Goal: Transaction & Acquisition: Purchase product/service

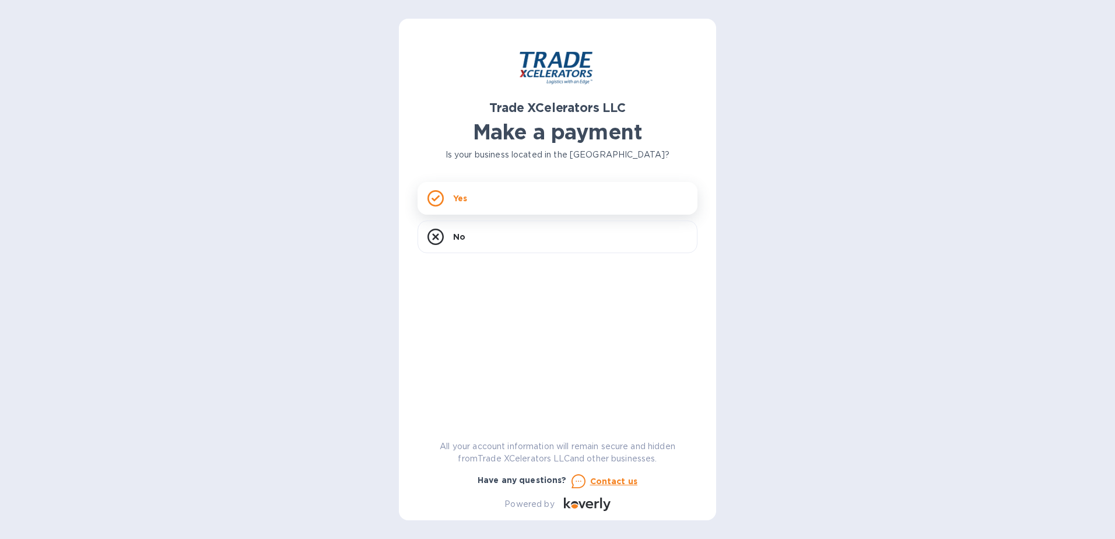
click at [432, 201] on icon at bounding box center [436, 198] width 16 height 16
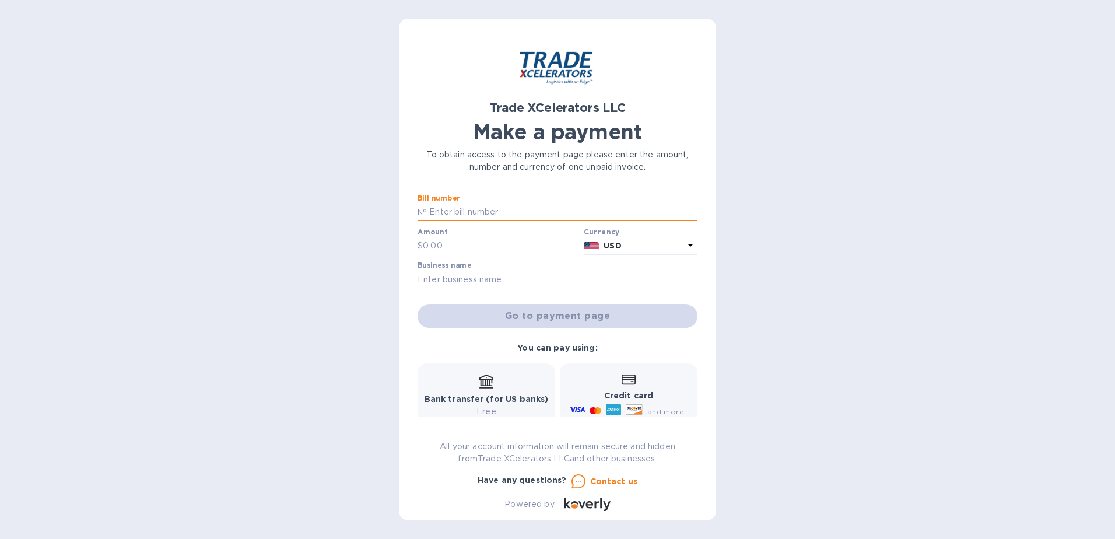
click at [449, 212] on input "text" at bounding box center [562, 212] width 271 height 17
click at [452, 214] on input "text" at bounding box center [562, 212] width 271 height 17
type input "7506784-1"
click at [449, 243] on input "text" at bounding box center [501, 245] width 156 height 17
click at [430, 246] on input "text" at bounding box center [501, 245] width 156 height 17
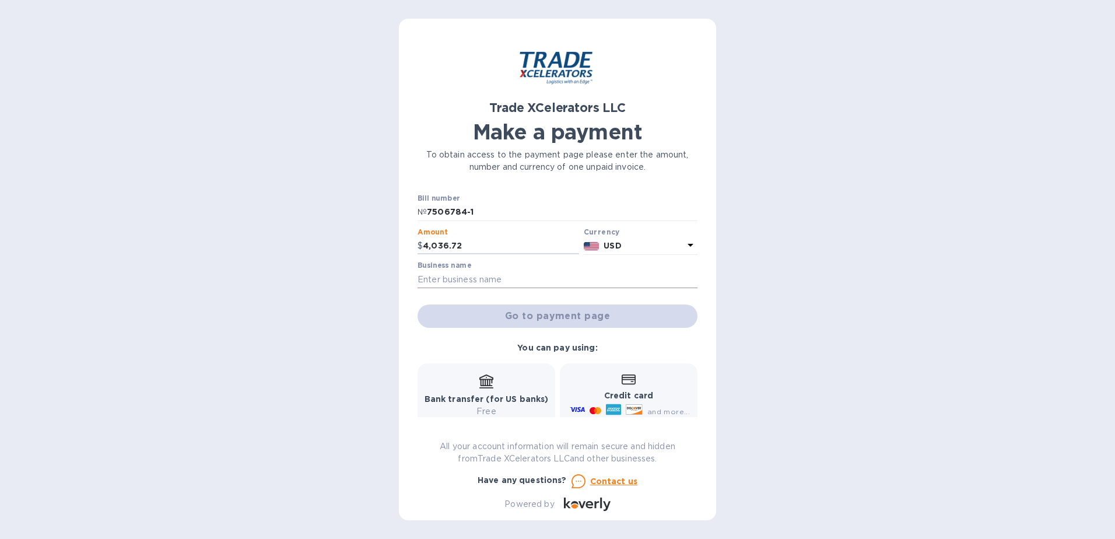
type input "4,036.72"
click at [446, 281] on input "text" at bounding box center [558, 279] width 280 height 17
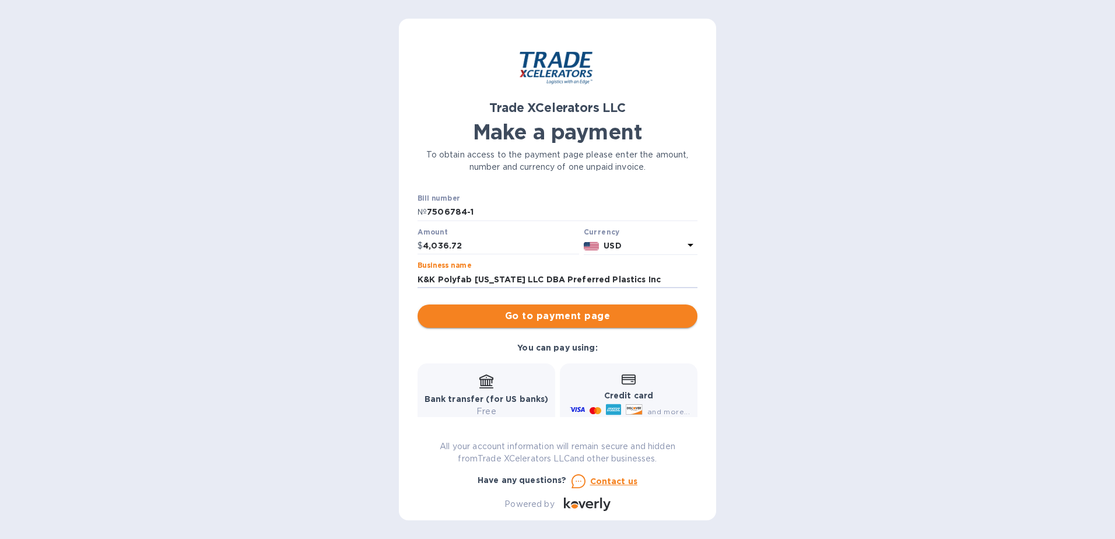
type input "K&K Polyfab [US_STATE] LLC DBA Preferred Plastics Inc"
click at [568, 318] on span "Go to payment page" at bounding box center [557, 316] width 261 height 14
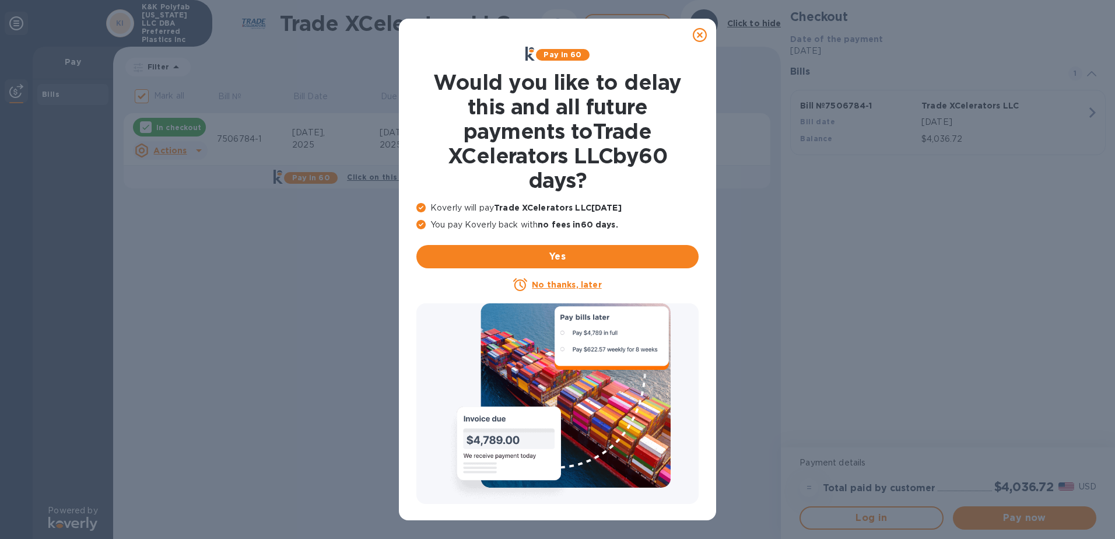
click at [699, 36] on icon at bounding box center [700, 35] width 14 height 14
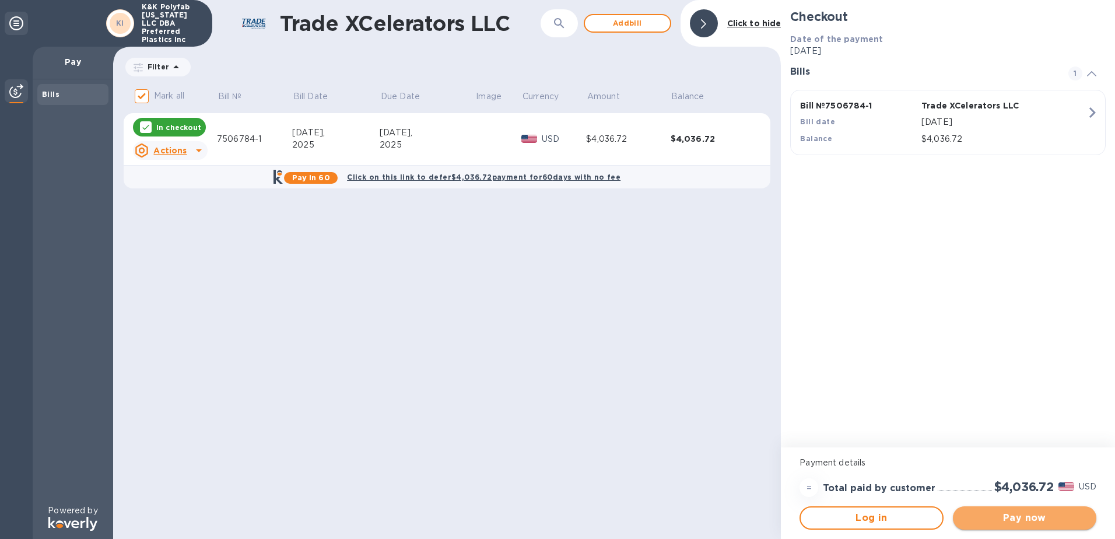
click at [1043, 518] on span "Pay now" at bounding box center [1024, 518] width 125 height 14
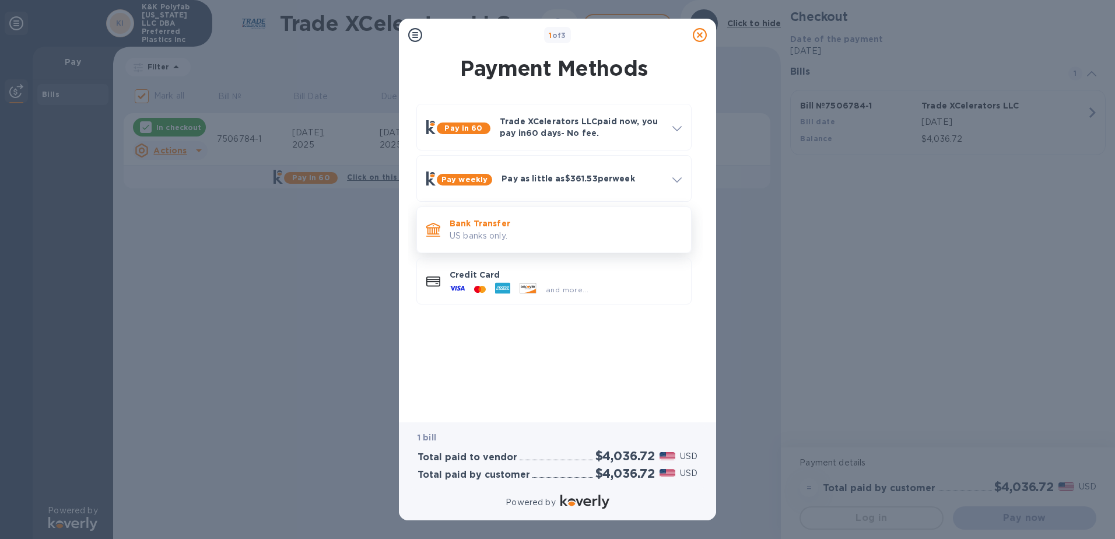
click at [630, 225] on p "Bank Transfer" at bounding box center [566, 224] width 232 height 12
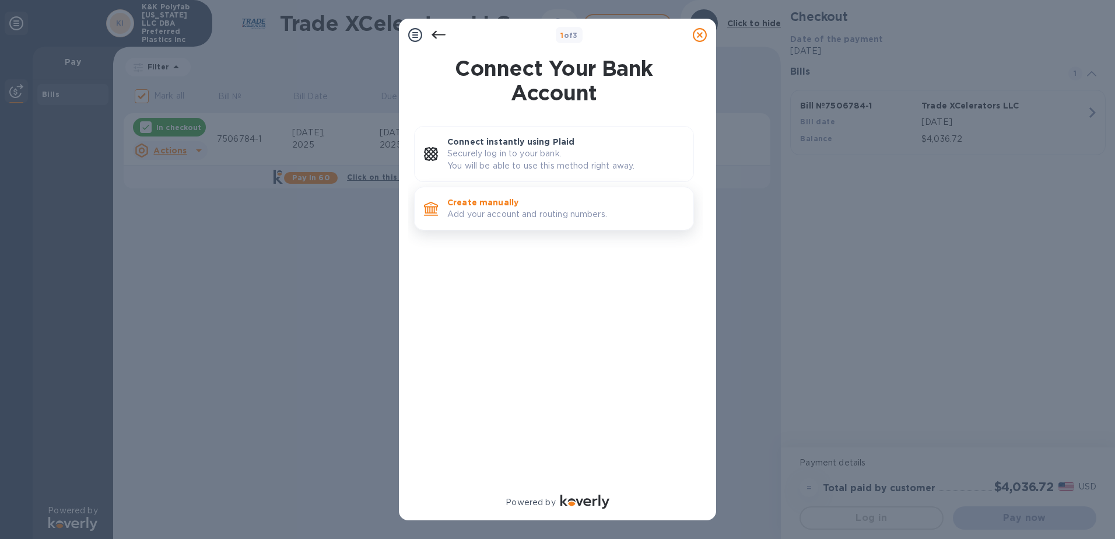
click at [654, 215] on p "Add your account and routing numbers." at bounding box center [565, 214] width 237 height 12
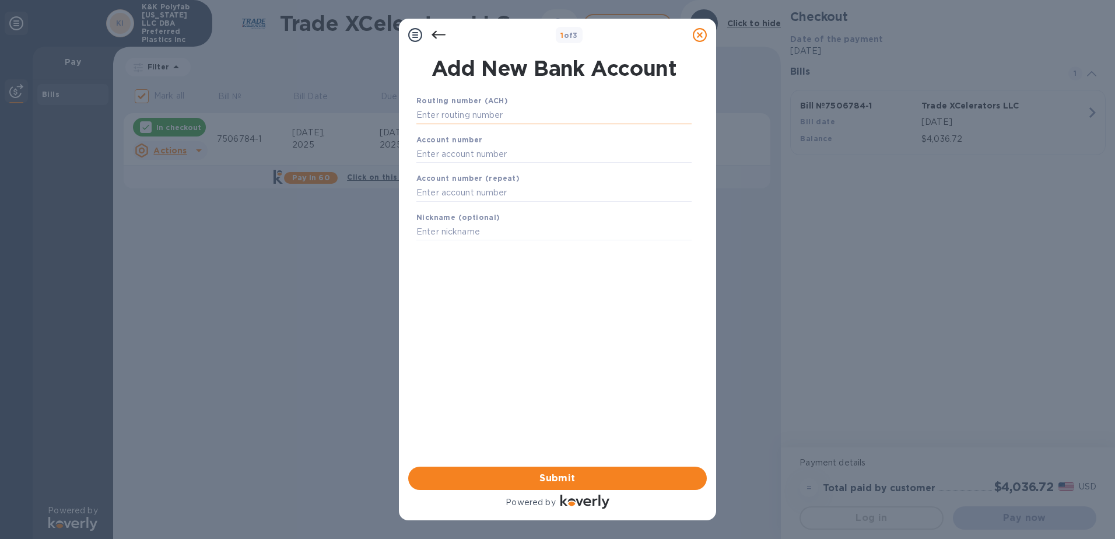
click at [514, 115] on input "text" at bounding box center [553, 115] width 275 height 17
type input "114917924"
click at [501, 169] on input "text" at bounding box center [553, 168] width 275 height 17
type input "01121839"
click at [491, 207] on input "text" at bounding box center [553, 207] width 275 height 17
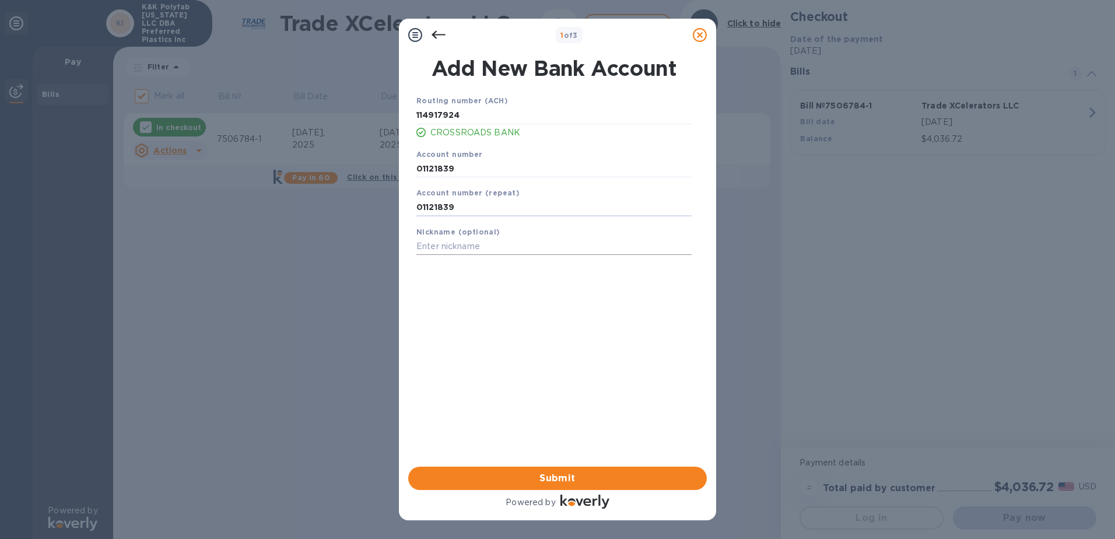
type input "01121839"
click at [468, 247] on input "text" at bounding box center [553, 246] width 275 height 17
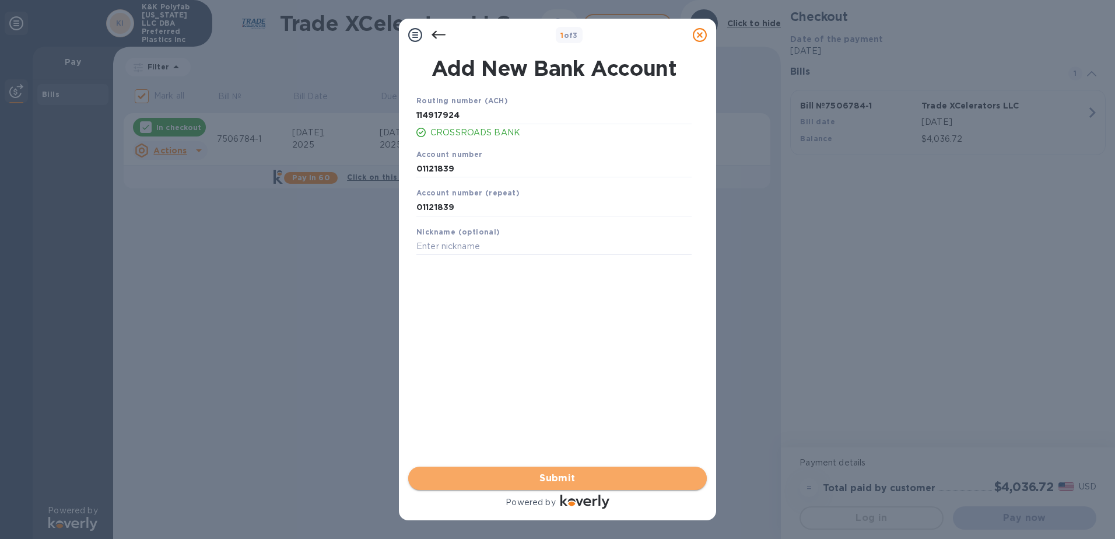
click at [570, 478] on span "Submit" at bounding box center [558, 478] width 280 height 14
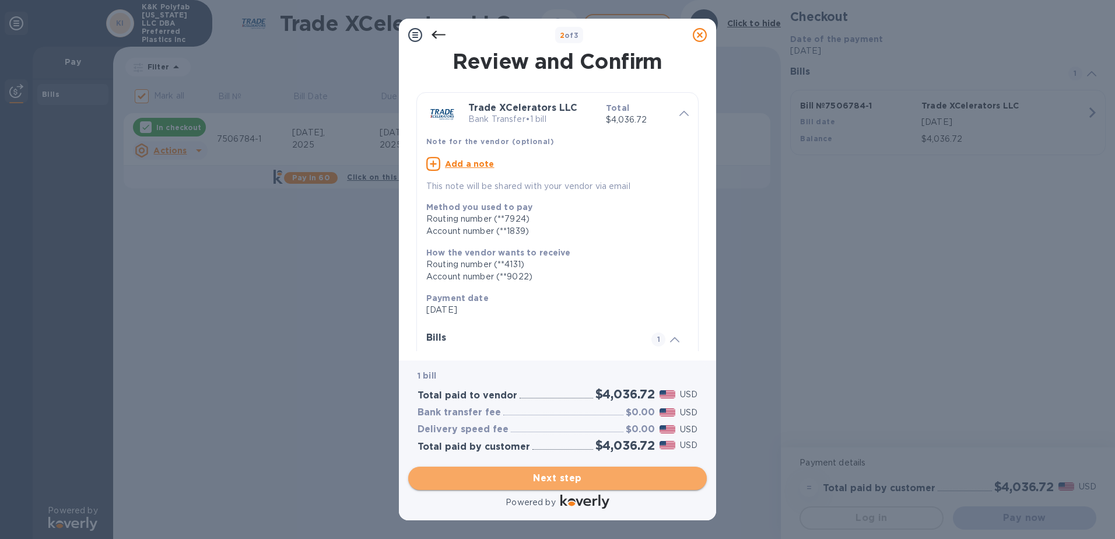
click at [577, 481] on span "Next step" at bounding box center [558, 478] width 280 height 14
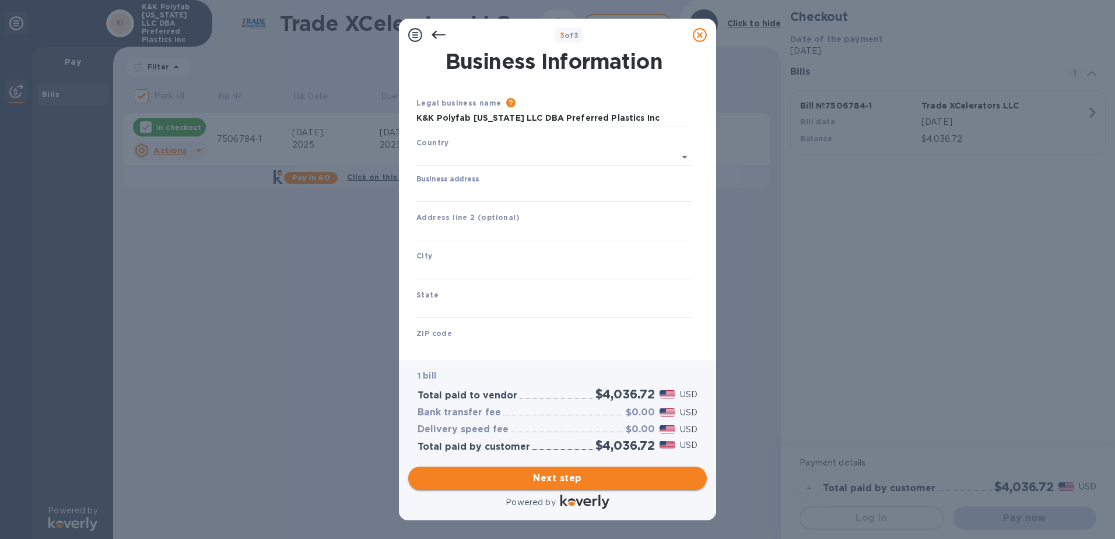
type input "[GEOGRAPHIC_DATA]"
click at [483, 192] on input "Business address" at bounding box center [553, 190] width 275 height 17
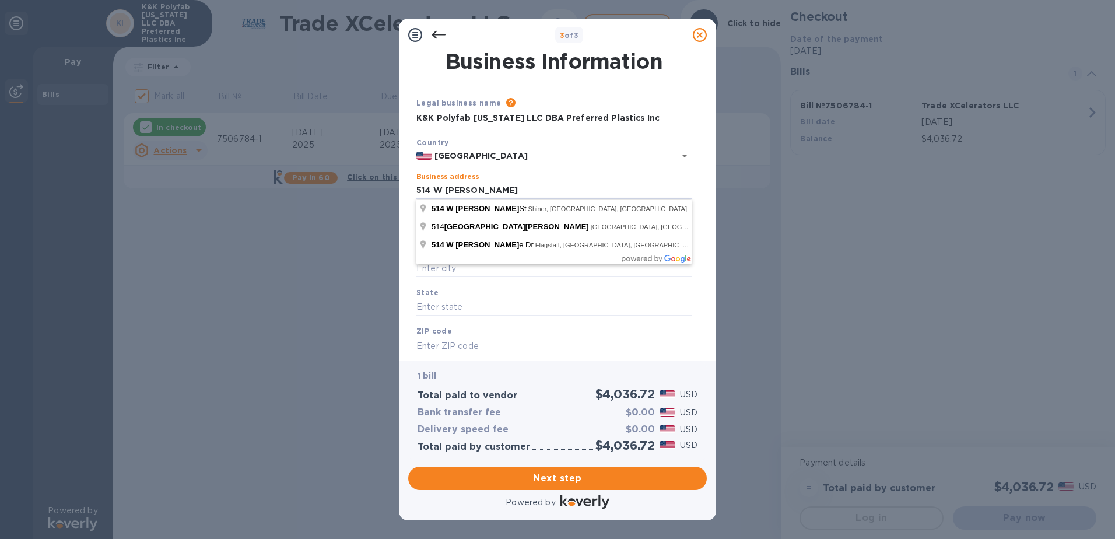
type input "[STREET_ADDRESS][PERSON_NAME]"
type input "Shiner"
type input "[GEOGRAPHIC_DATA]"
type input "77984"
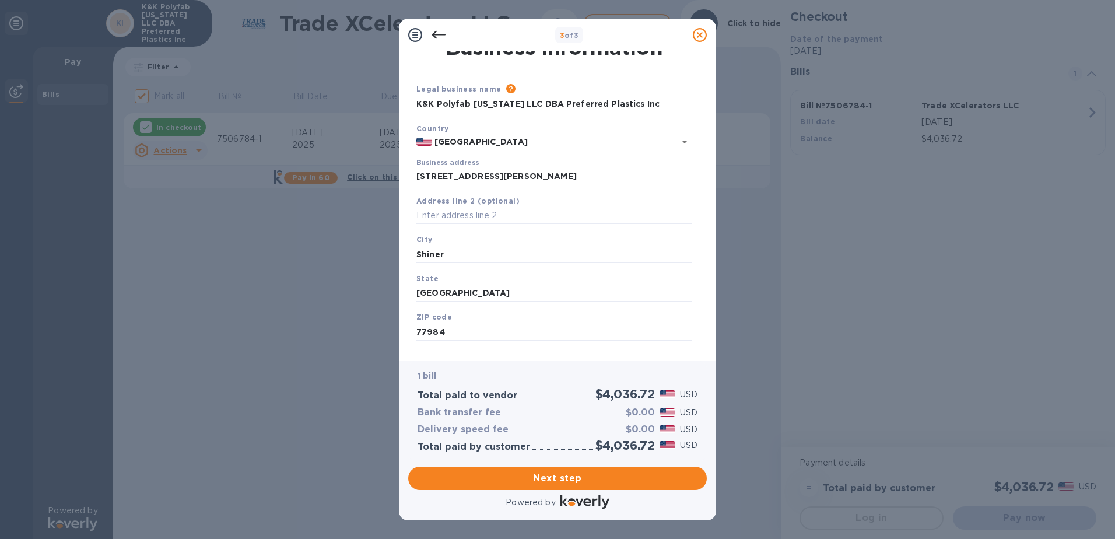
scroll to position [31, 0]
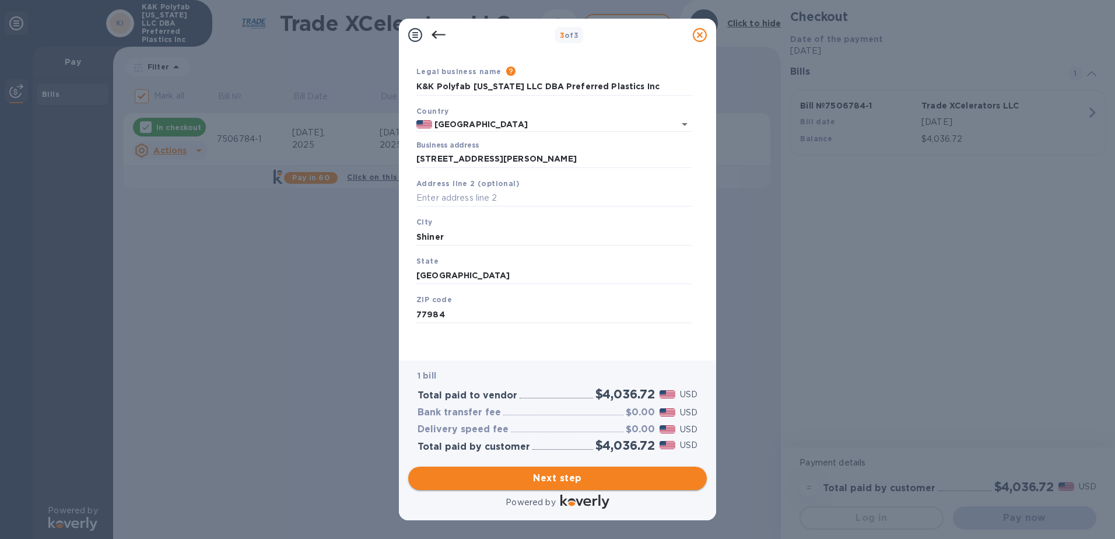
click at [567, 479] on span "Next step" at bounding box center [558, 478] width 280 height 14
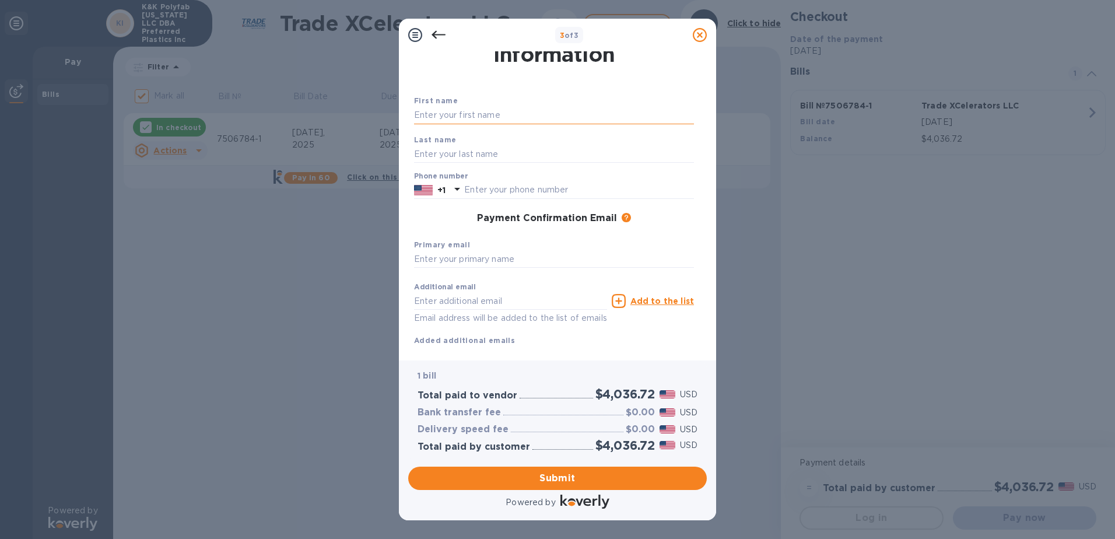
click at [478, 114] on input "text" at bounding box center [554, 115] width 280 height 17
type input "[PERSON_NAME]"
type input "3615943533"
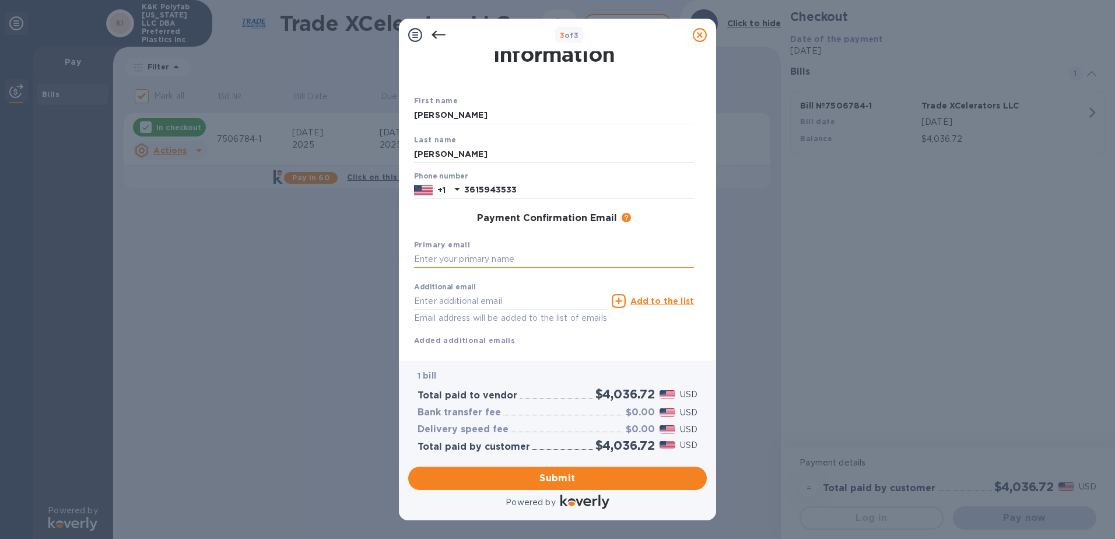
click at [486, 262] on input "text" at bounding box center [554, 259] width 280 height 17
type input "[PERSON_NAME][EMAIL_ADDRESS][DOMAIN_NAME]"
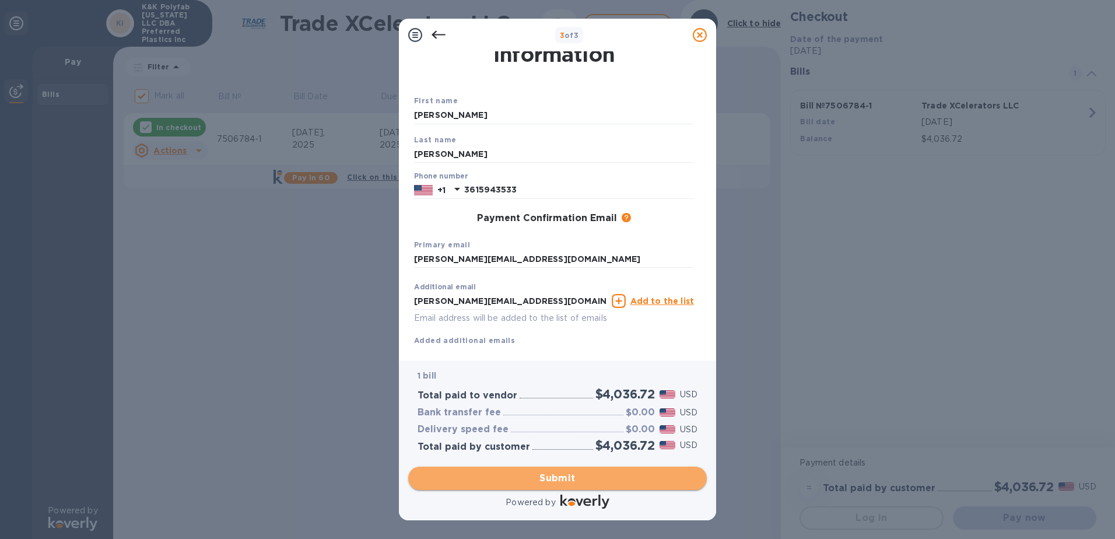
click at [566, 476] on span "Submit" at bounding box center [558, 478] width 280 height 14
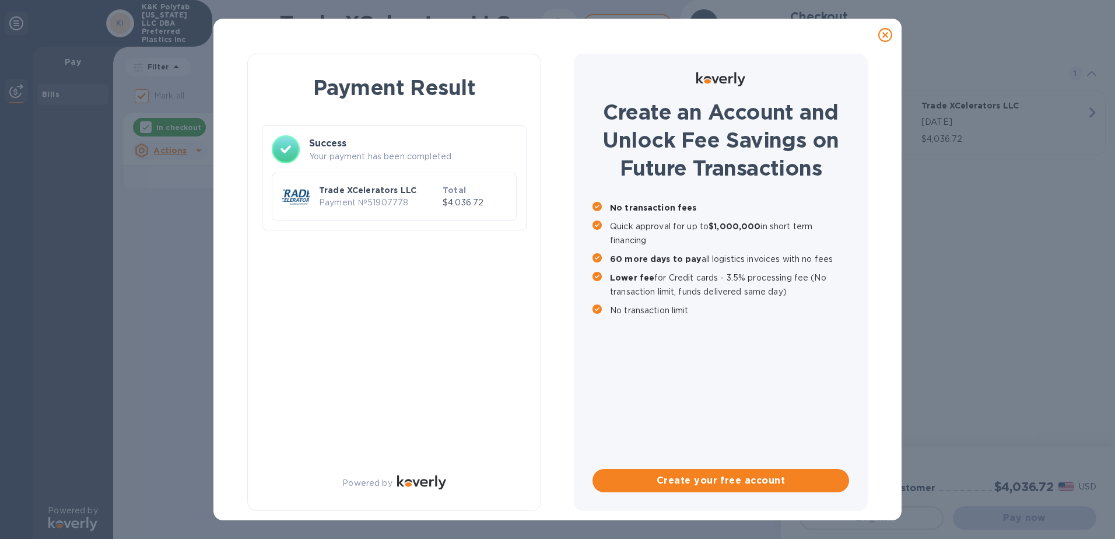
checkbox input "false"
click at [1018, 164] on div "Payment Result Success Your payment has been completed. Trade XCelerators LLC P…" at bounding box center [557, 269] width 1115 height 539
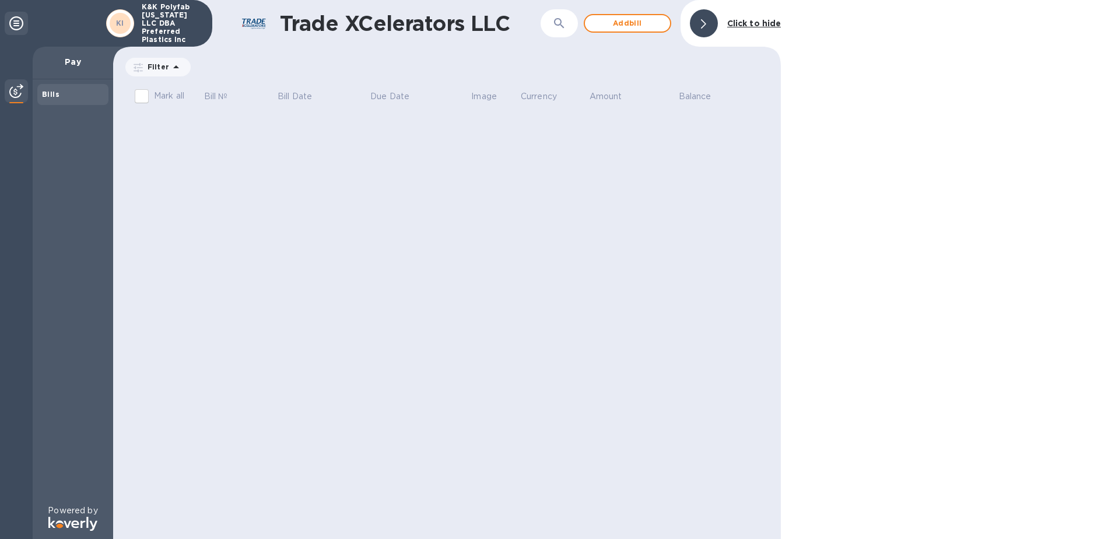
click at [14, 91] on img at bounding box center [16, 91] width 14 height 14
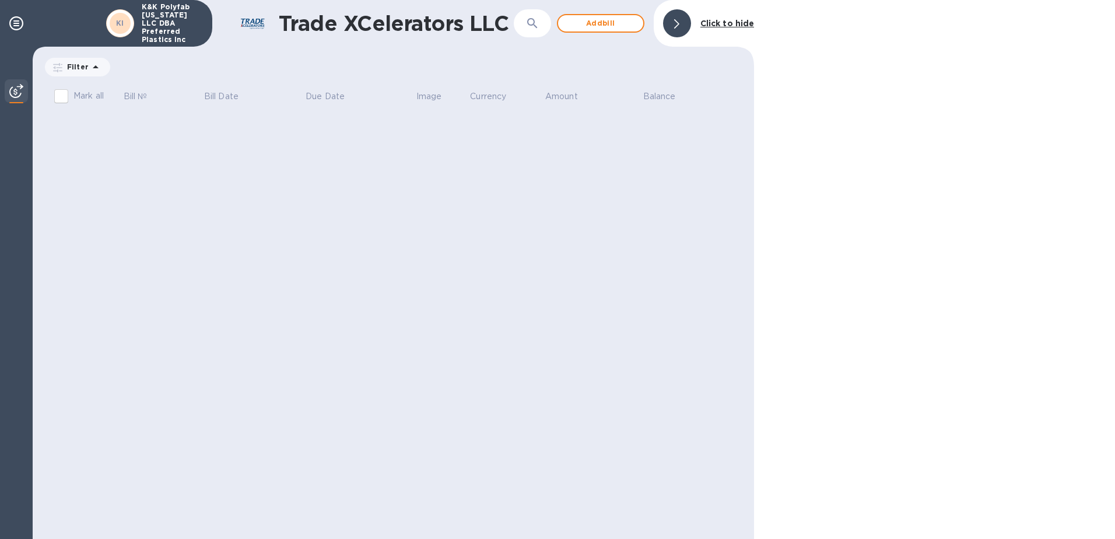
click at [14, 91] on img at bounding box center [16, 91] width 14 height 14
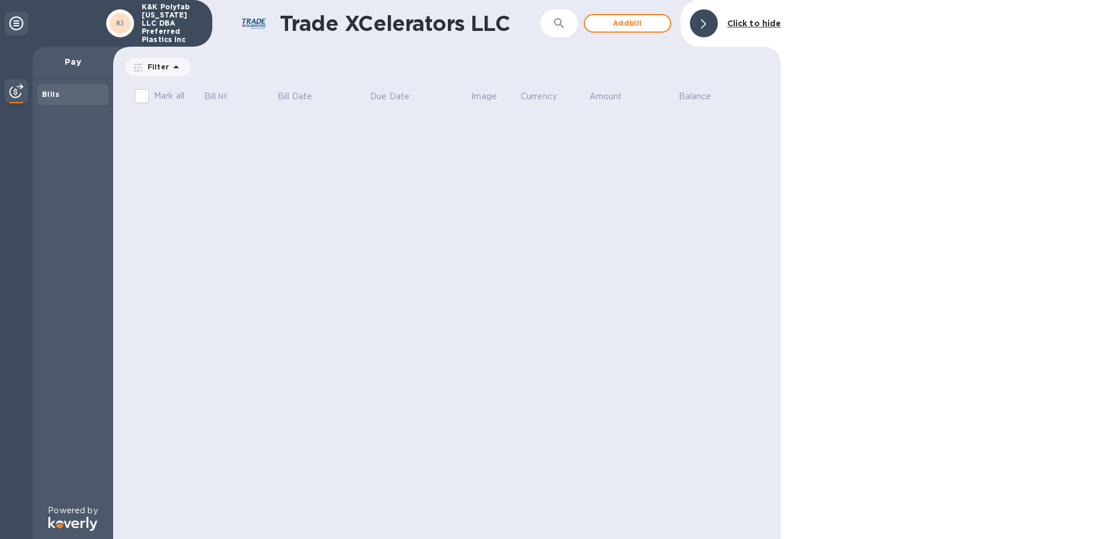
click at [18, 22] on icon at bounding box center [16, 23] width 14 height 14
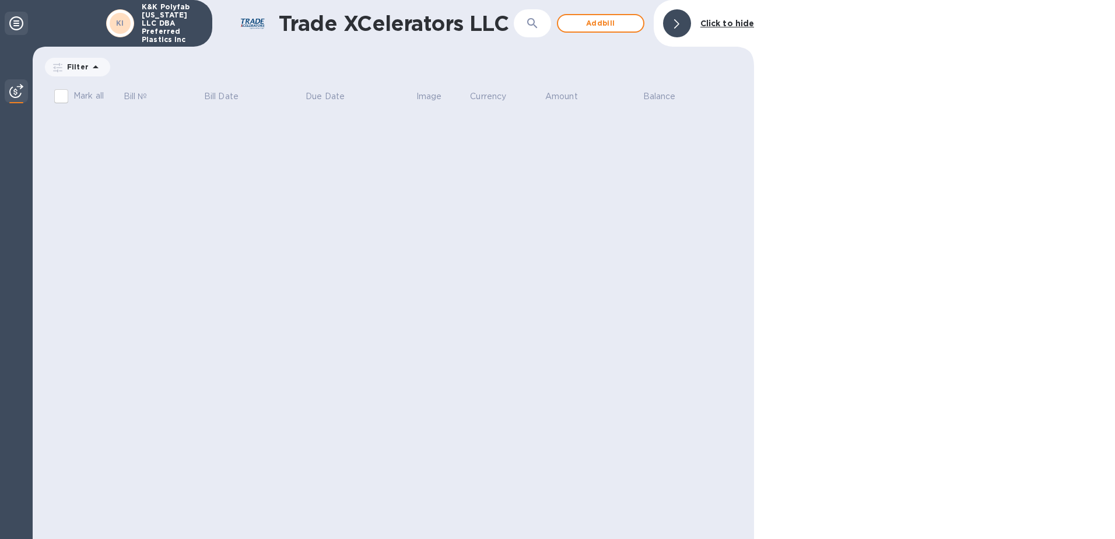
click at [18, 22] on icon at bounding box center [16, 23] width 14 height 14
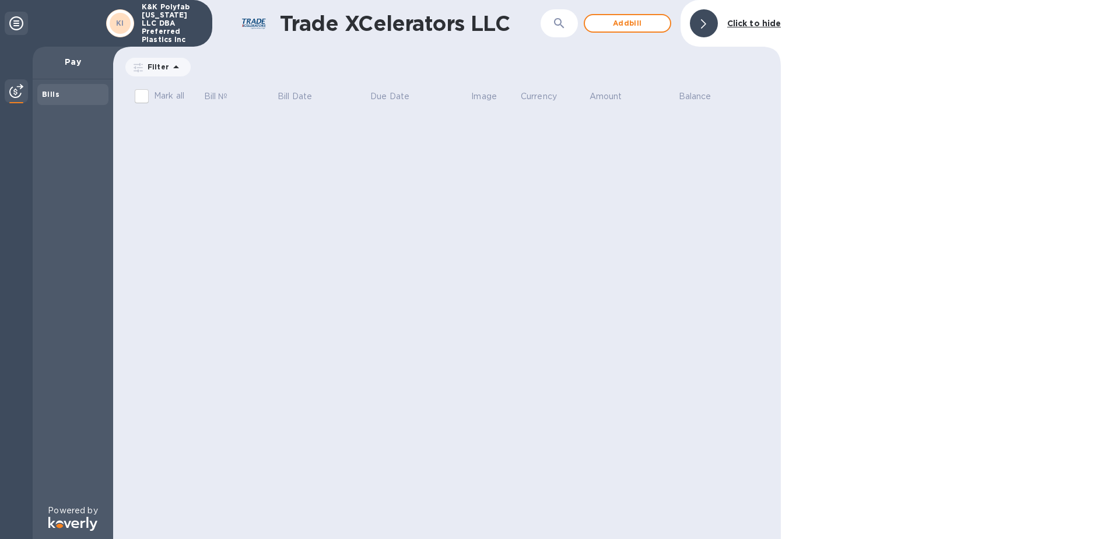
click at [697, 23] on div at bounding box center [704, 23] width 28 height 28
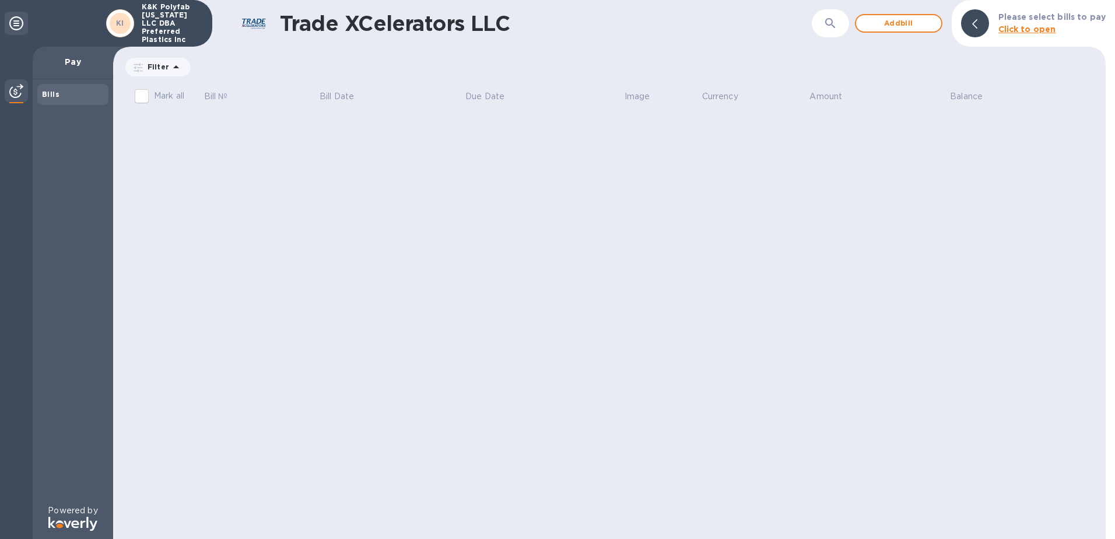
click at [17, 20] on icon at bounding box center [16, 23] width 14 height 14
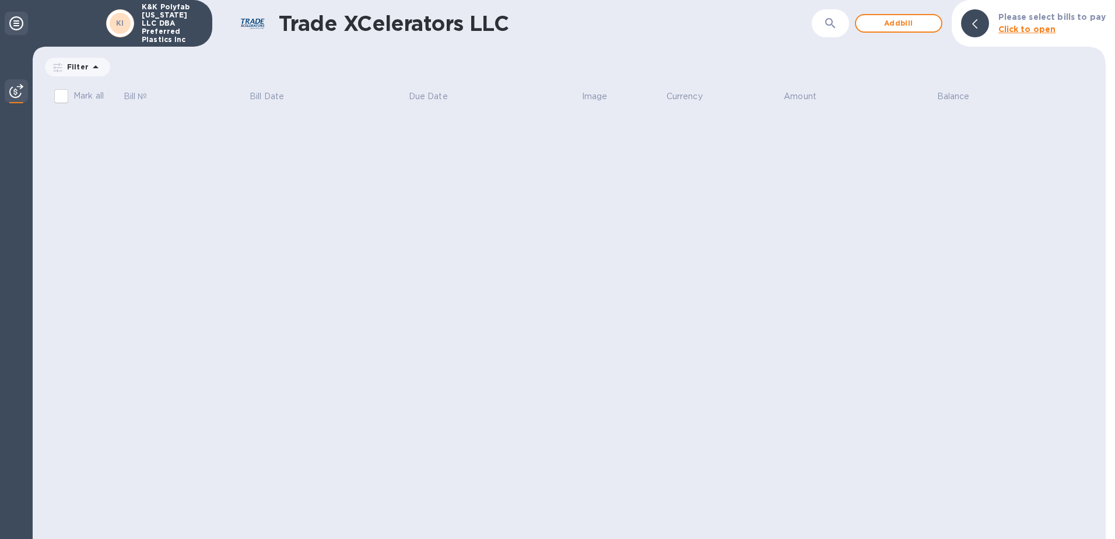
click at [17, 20] on icon at bounding box center [16, 23] width 14 height 14
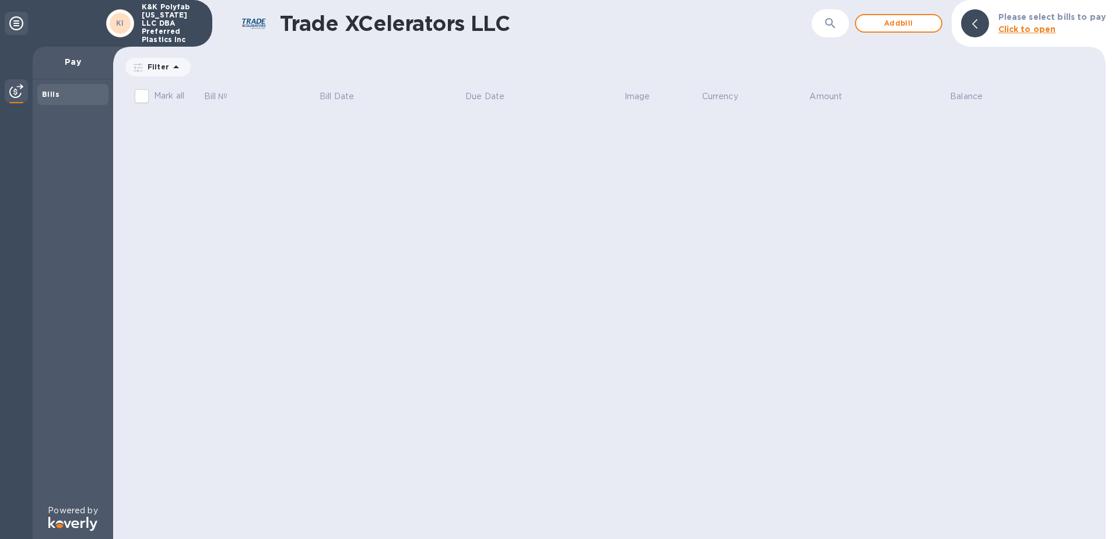
click at [172, 68] on icon at bounding box center [176, 67] width 14 height 14
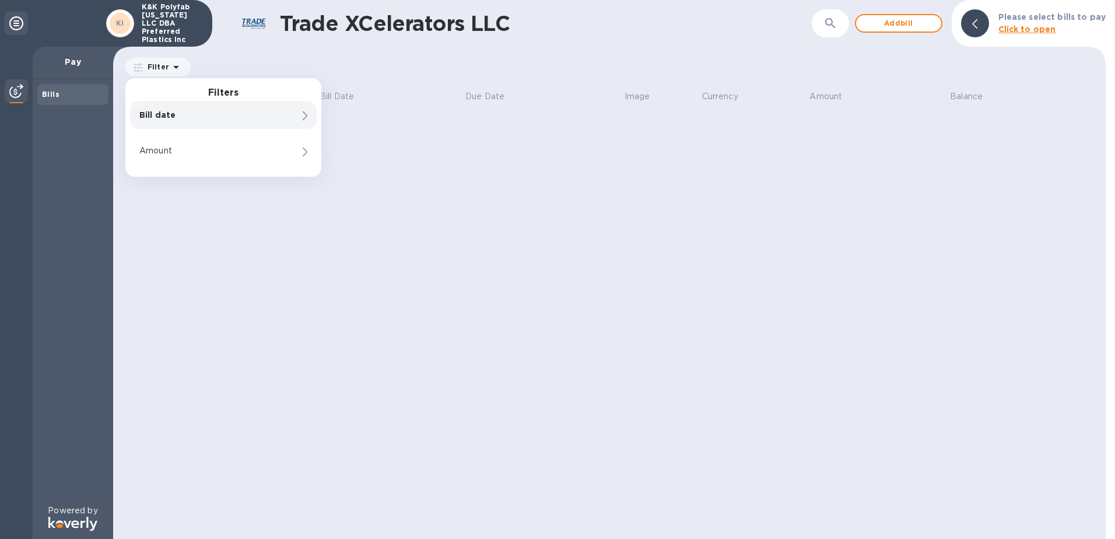
click at [168, 118] on p "Bill date" at bounding box center [203, 115] width 128 height 12
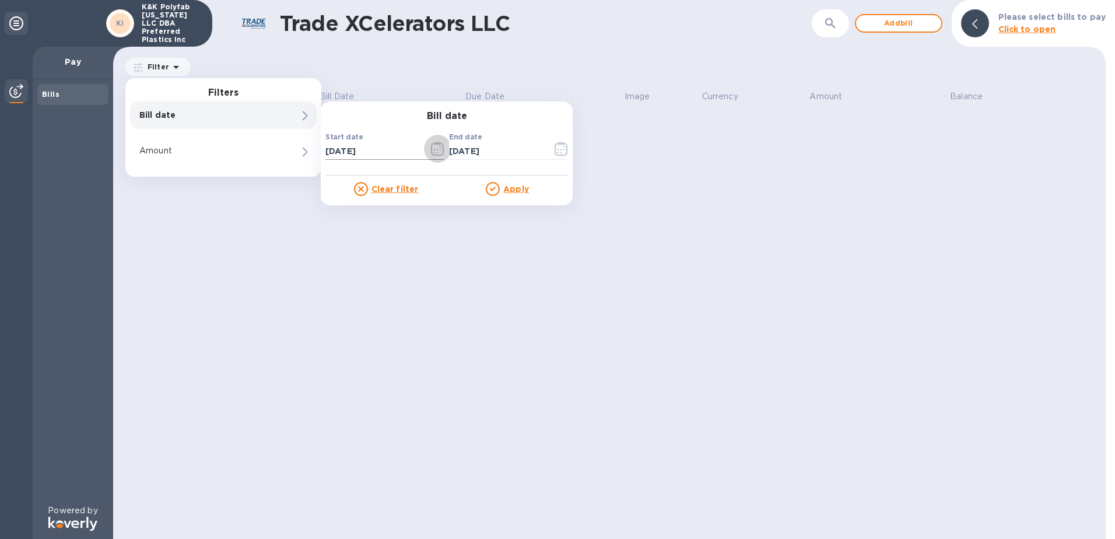
click at [437, 149] on icon "button" at bounding box center [437, 149] width 13 height 14
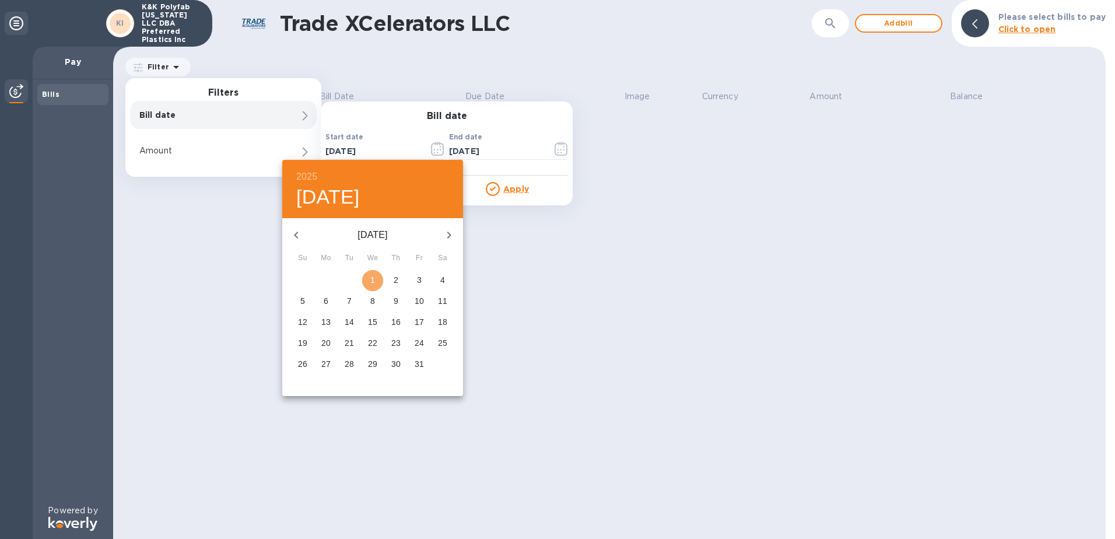
drag, startPoint x: 379, startPoint y: 276, endPoint x: 367, endPoint y: 276, distance: 11.7
click at [367, 276] on span "1" at bounding box center [372, 280] width 21 height 12
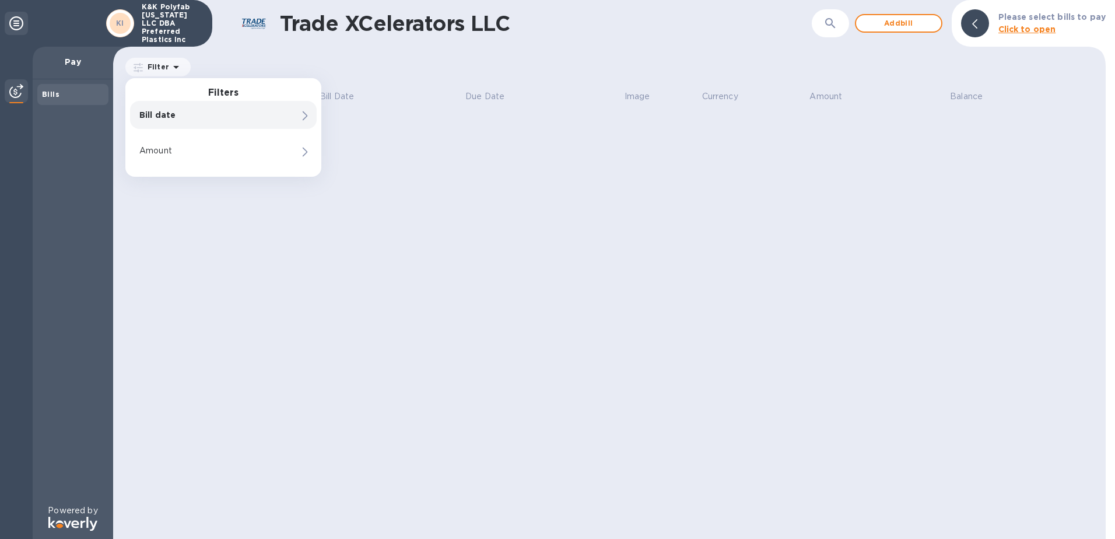
click at [210, 210] on div "Trade XCelerators LLC ​ Add bill Please select bills to pay Click to open Filte…" at bounding box center [609, 269] width 993 height 539
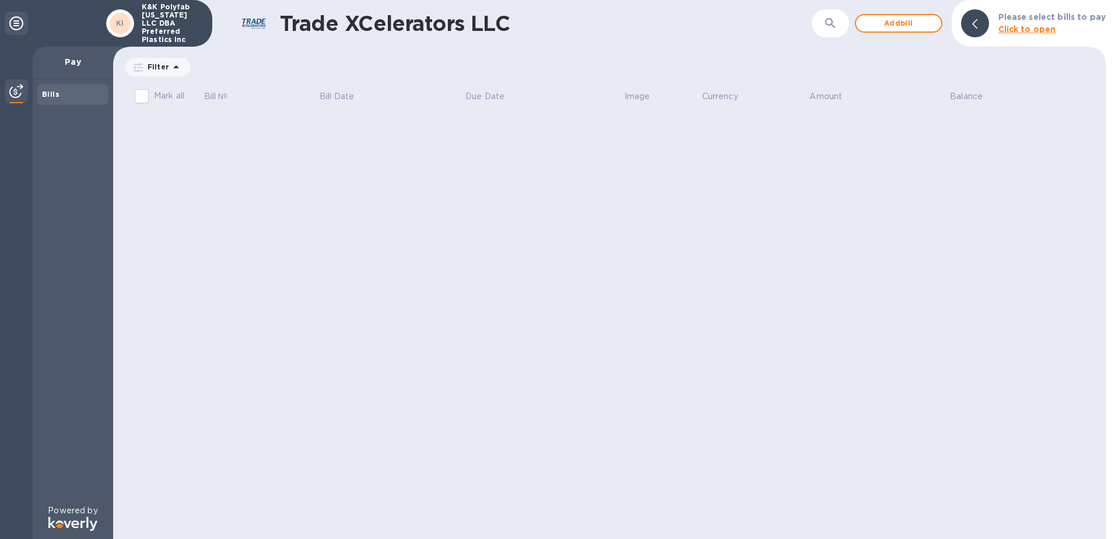
click at [175, 71] on icon at bounding box center [176, 67] width 14 height 14
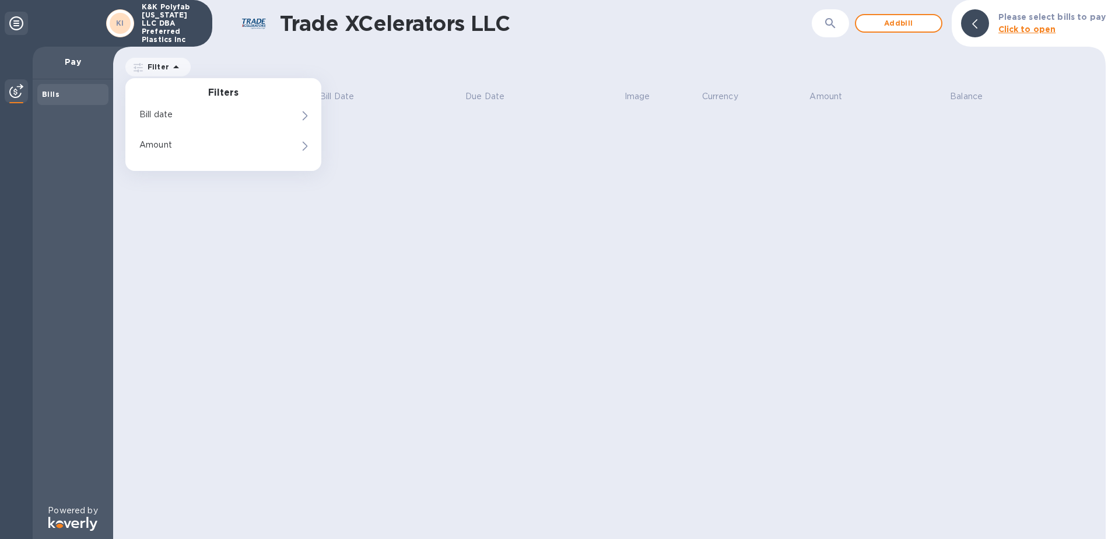
click at [76, 64] on p "Pay" at bounding box center [73, 62] width 62 height 12
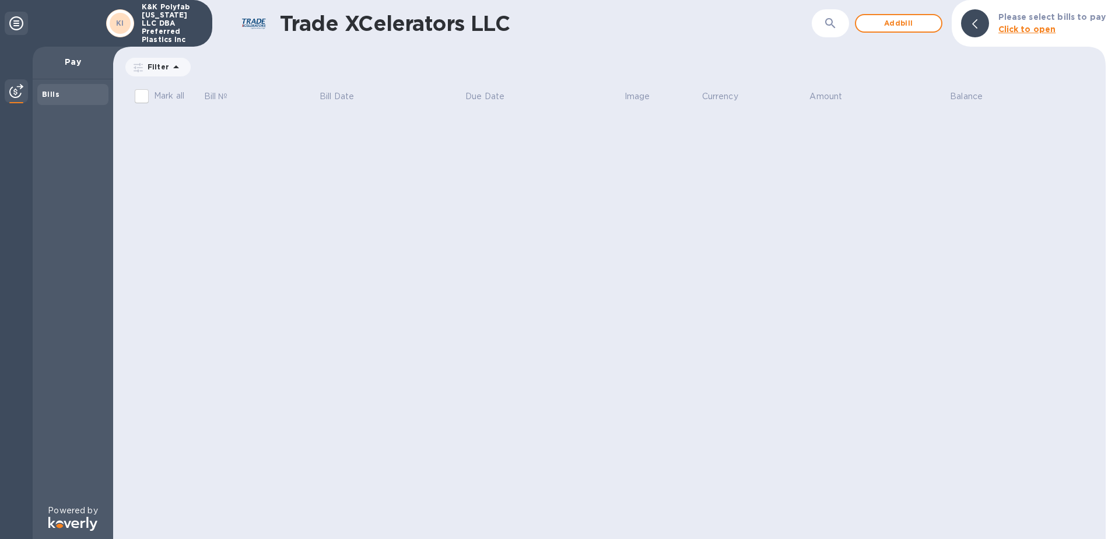
click at [20, 22] on icon at bounding box center [16, 23] width 14 height 14
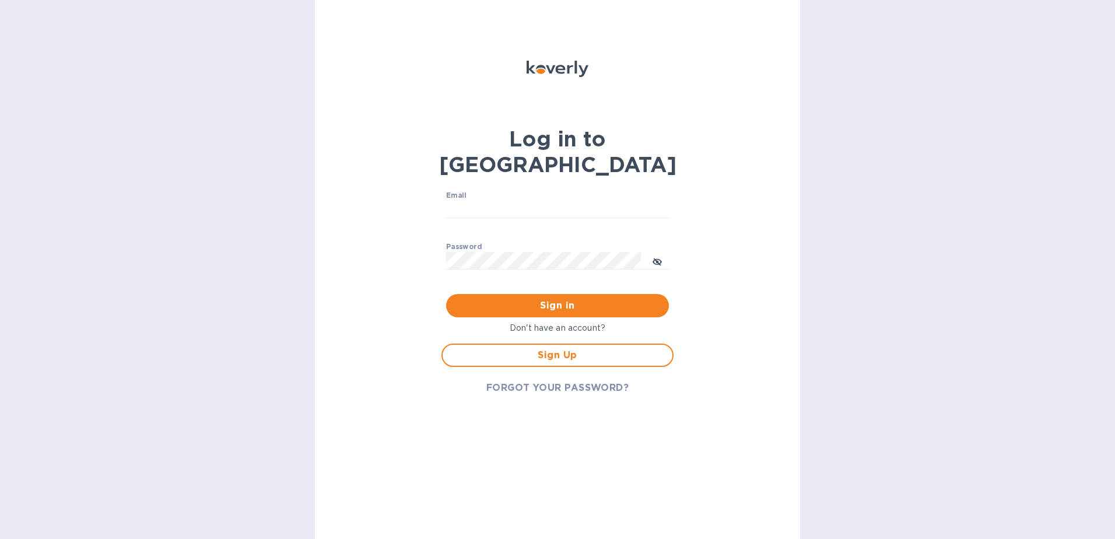
click at [581, 322] on p "Don't have an account?" at bounding box center [558, 328] width 232 height 12
